Goal: Transaction & Acquisition: Purchase product/service

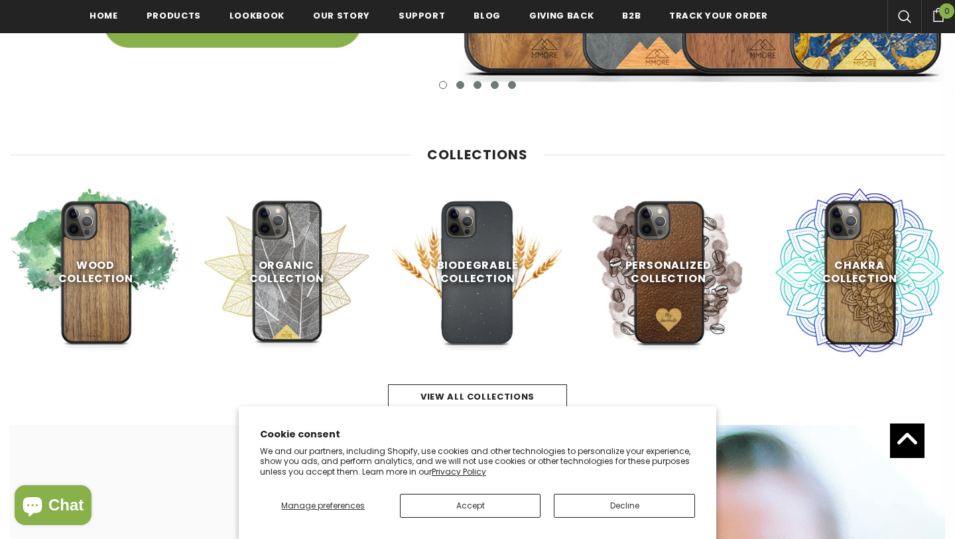
scroll to position [600, 0]
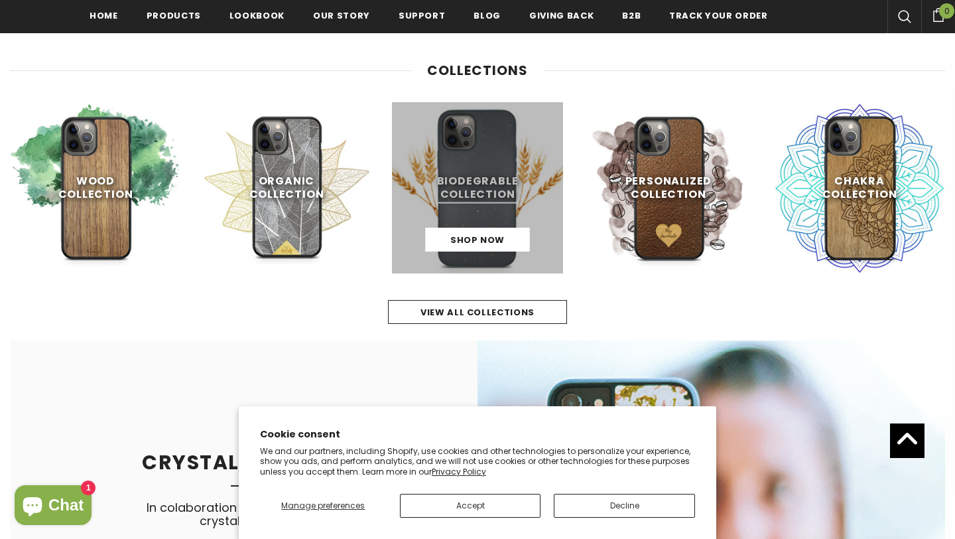
click at [480, 199] on link at bounding box center [477, 187] width 171 height 171
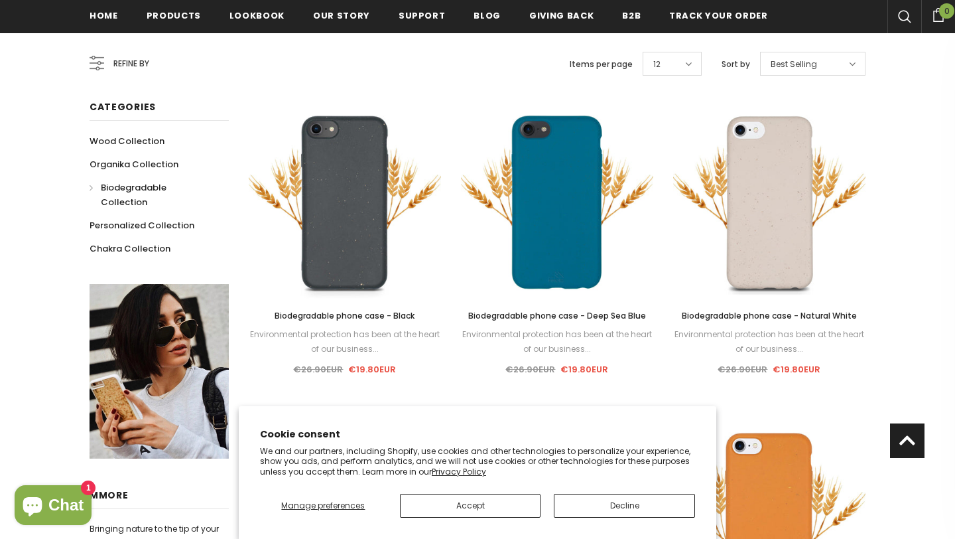
scroll to position [251, 0]
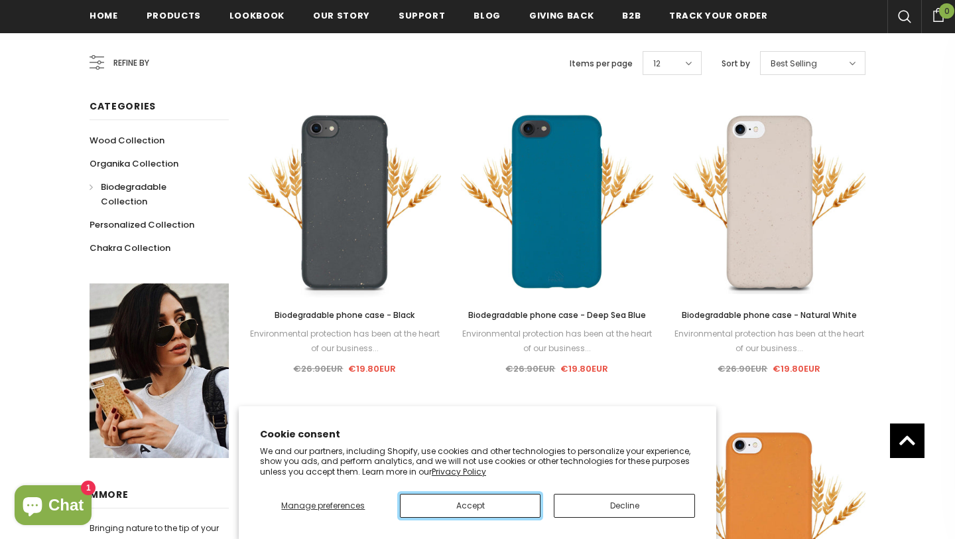
click at [480, 504] on button "Accept" at bounding box center [470, 506] width 141 height 24
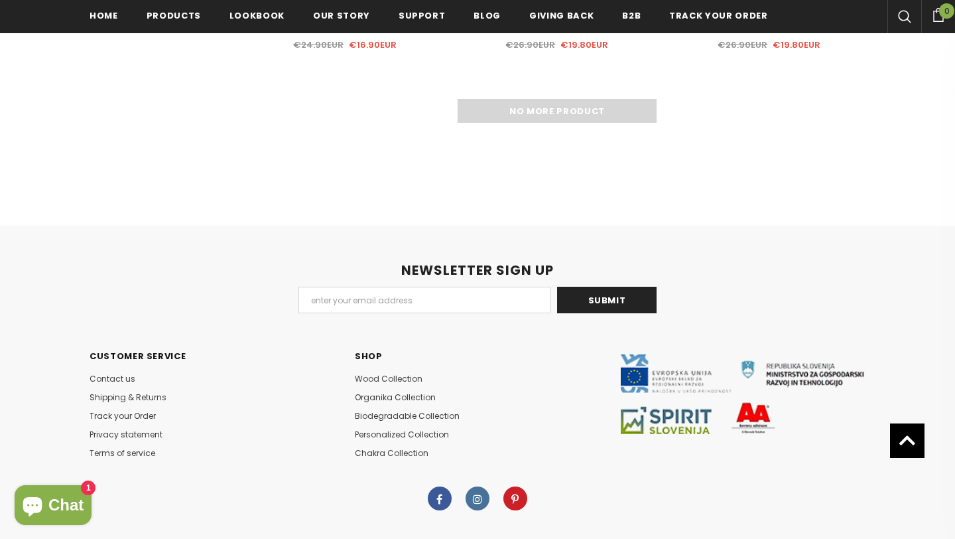
scroll to position [1421, 0]
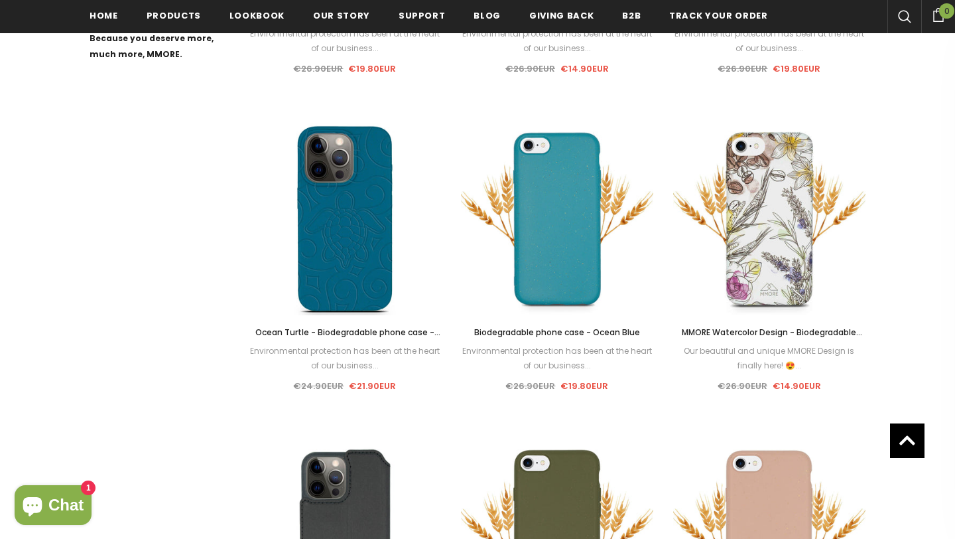
scroll to position [870, 0]
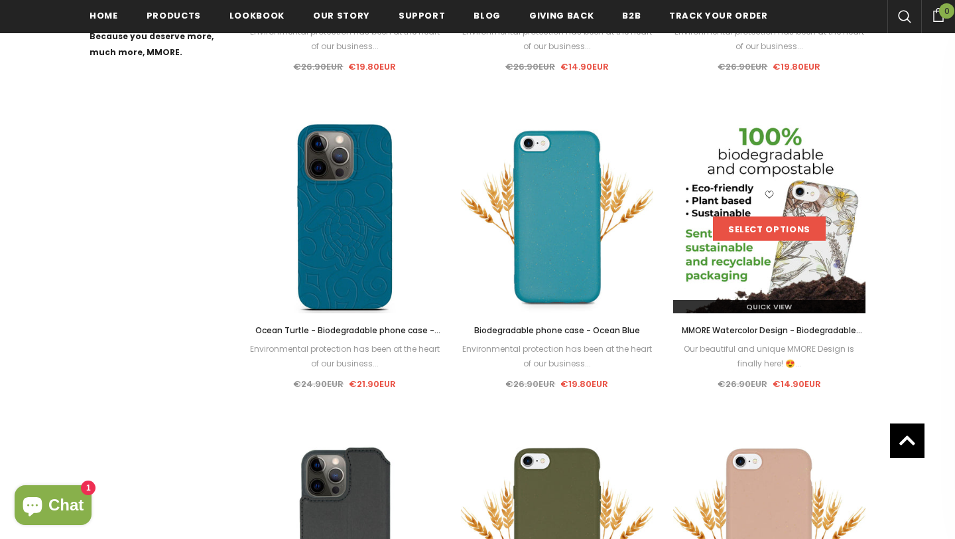
click at [765, 217] on link "Select options" at bounding box center [769, 229] width 113 height 24
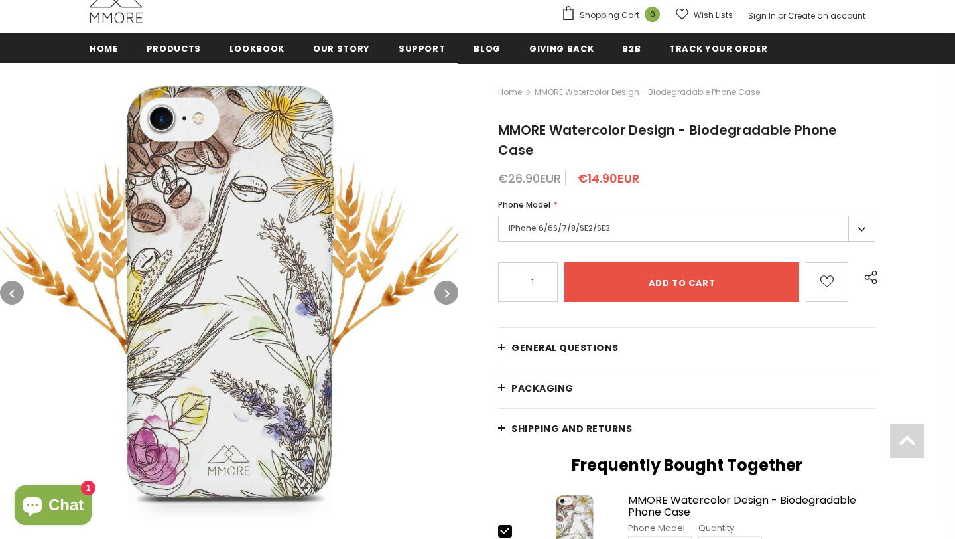
scroll to position [152, 0]
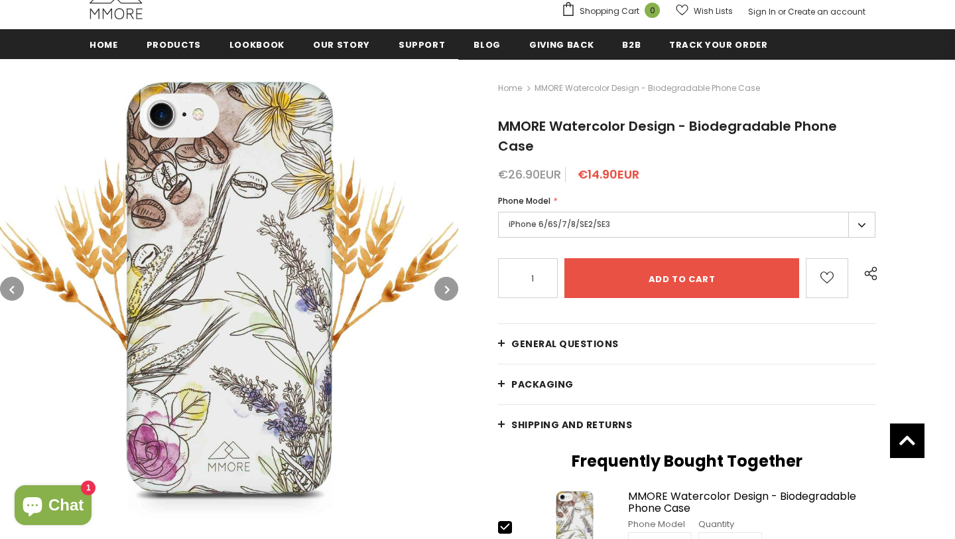
click at [647, 212] on label "iPhone 6/6S/7/8/SE2/SE3" at bounding box center [687, 225] width 378 height 26
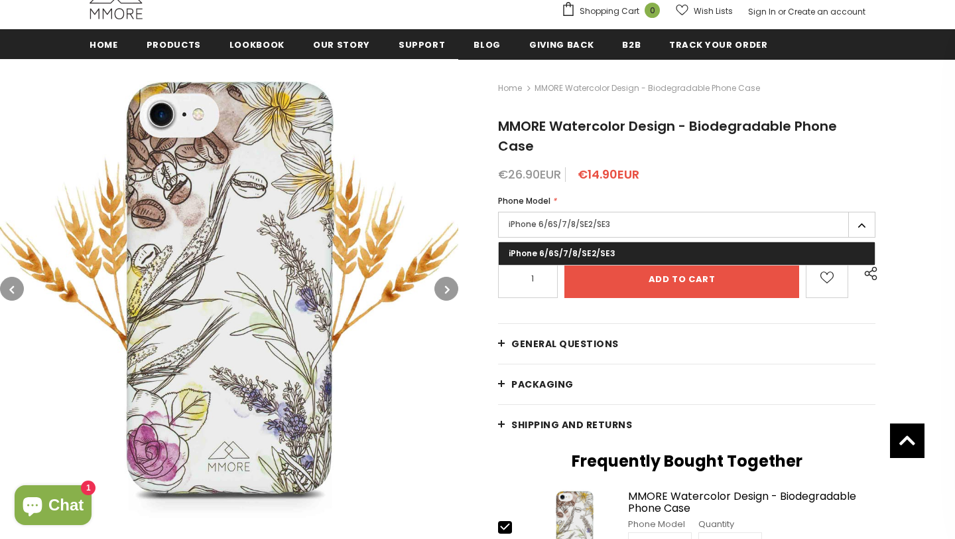
click at [673, 168] on div "€26.90EUR €14.90EUR" at bounding box center [687, 174] width 378 height 13
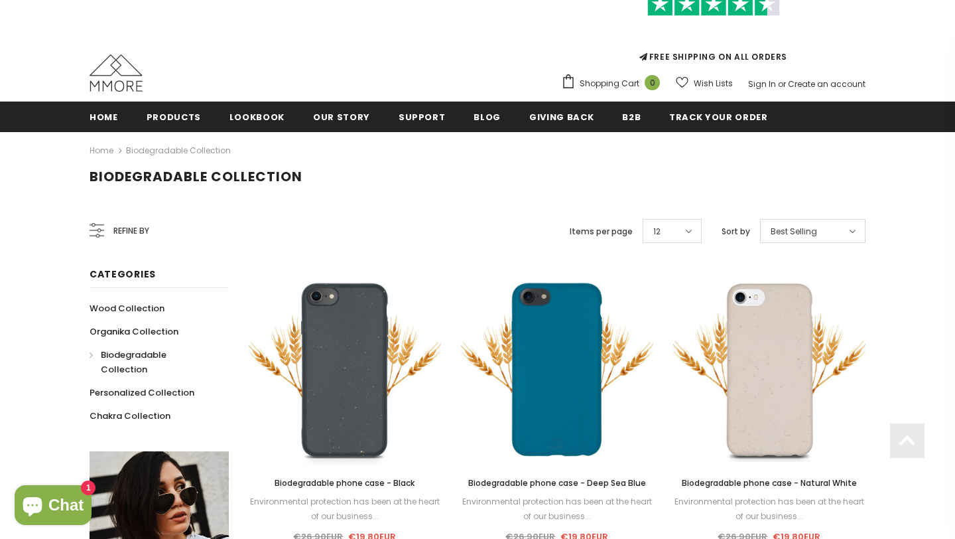
scroll to position [84, 0]
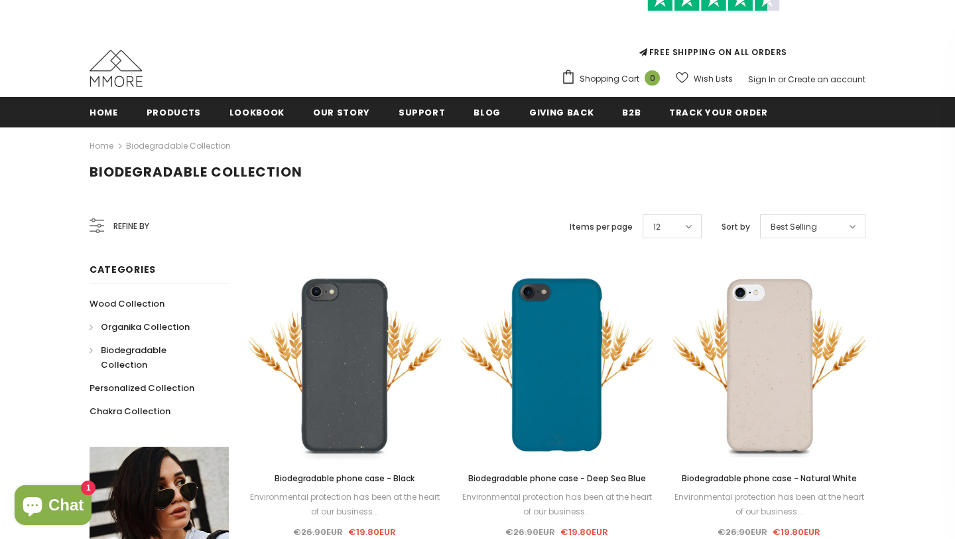
click at [131, 328] on span "Organika Collection" at bounding box center [145, 326] width 89 height 13
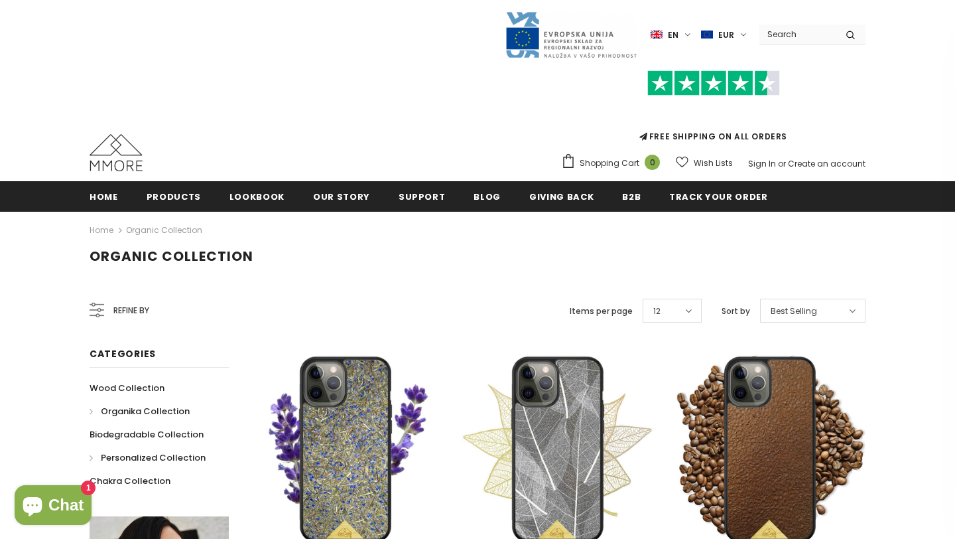
click at [150, 455] on span "Personalized Collection" at bounding box center [153, 457] width 105 height 13
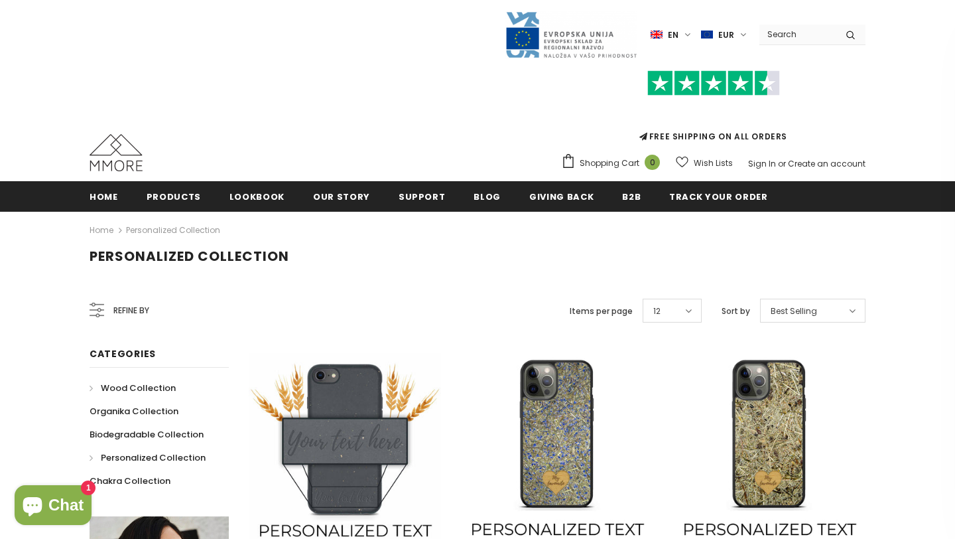
click at [141, 384] on span "Wood Collection" at bounding box center [138, 388] width 75 height 13
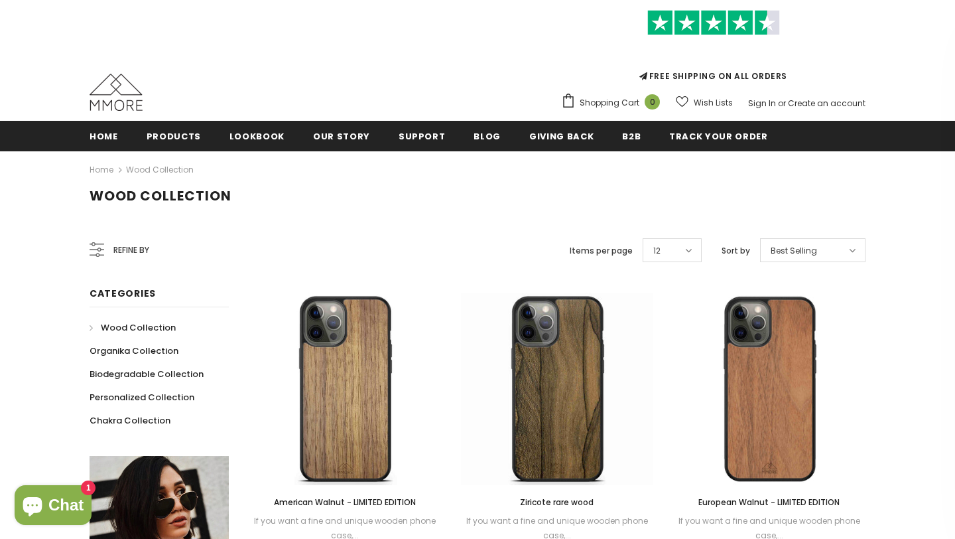
scroll to position [150, 0]
